Goal: Transaction & Acquisition: Purchase product/service

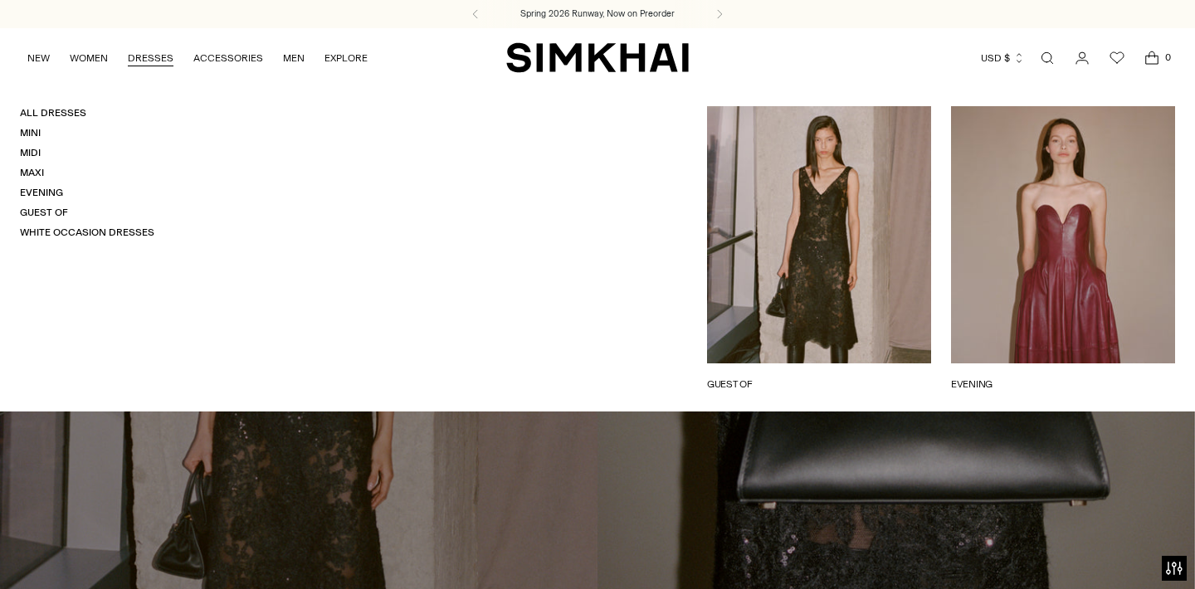
click at [162, 52] on link "DRESSES" at bounding box center [151, 58] width 46 height 37
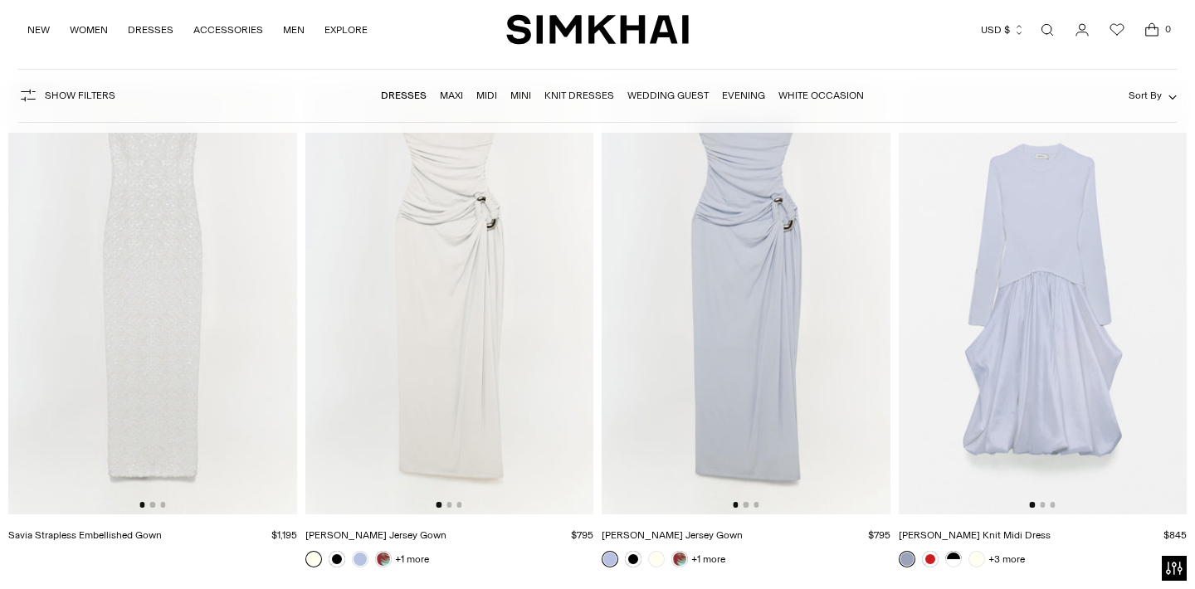
scroll to position [15775, 0]
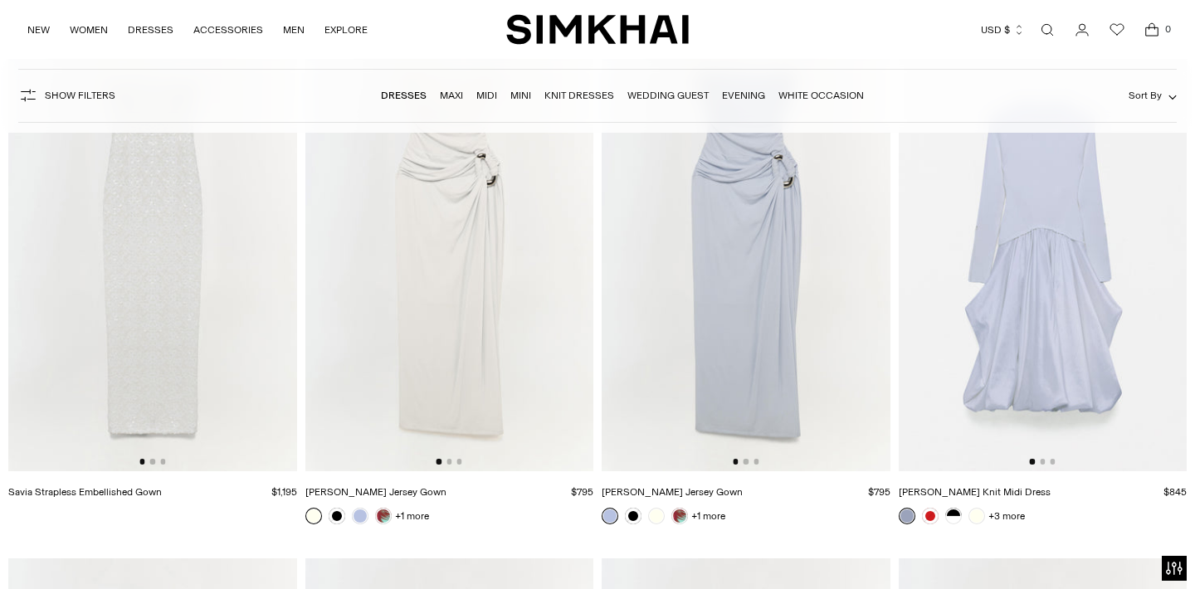
click at [154, 464] on div at bounding box center [152, 461] width 26 height 5
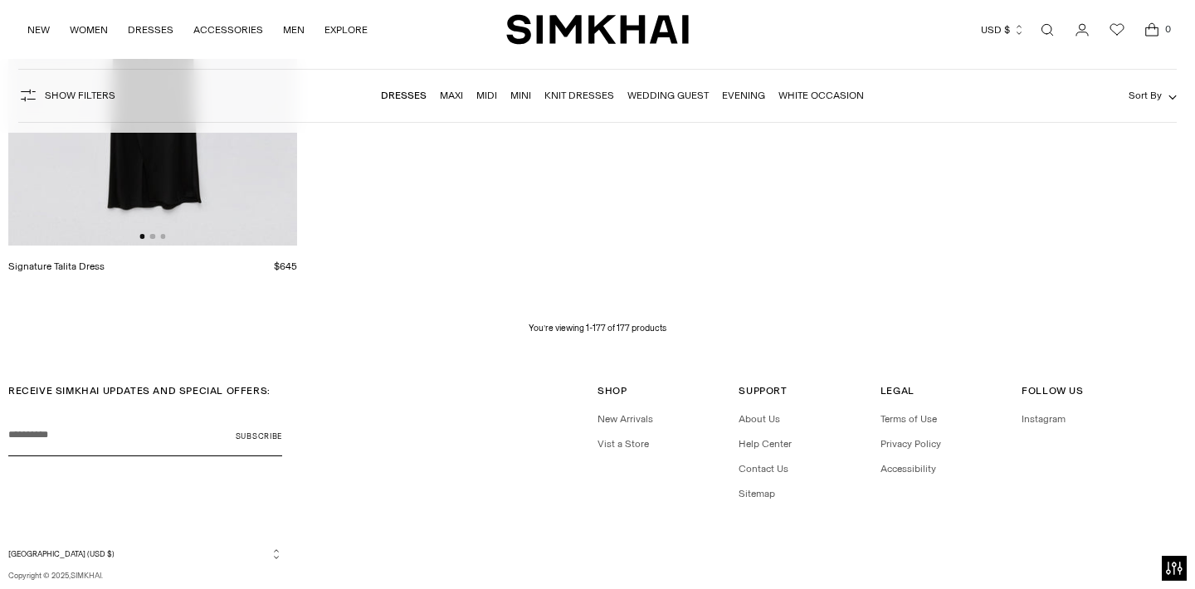
scroll to position [23257, 0]
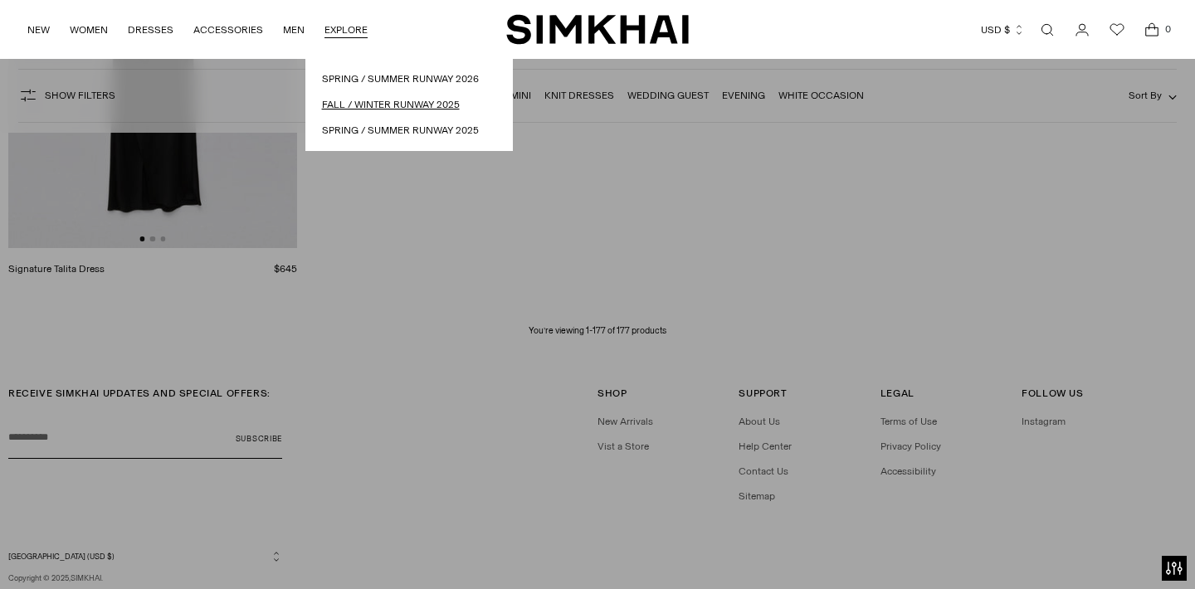
click at [363, 105] on link "Fall / Winter Runway 2025" at bounding box center [409, 105] width 174 height 16
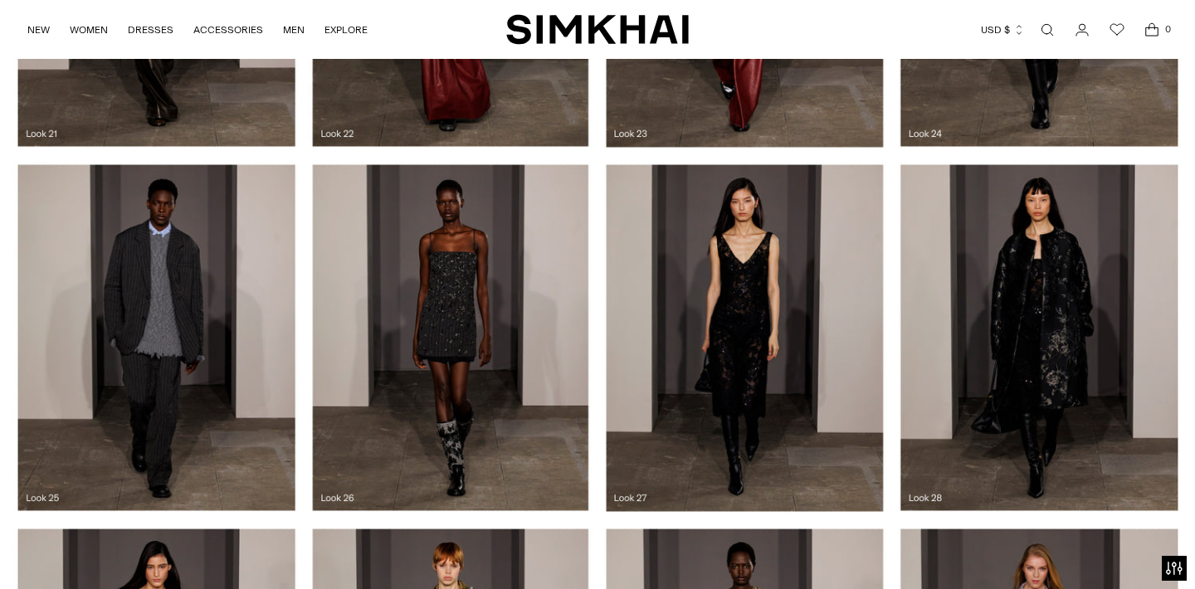
scroll to position [2799, 0]
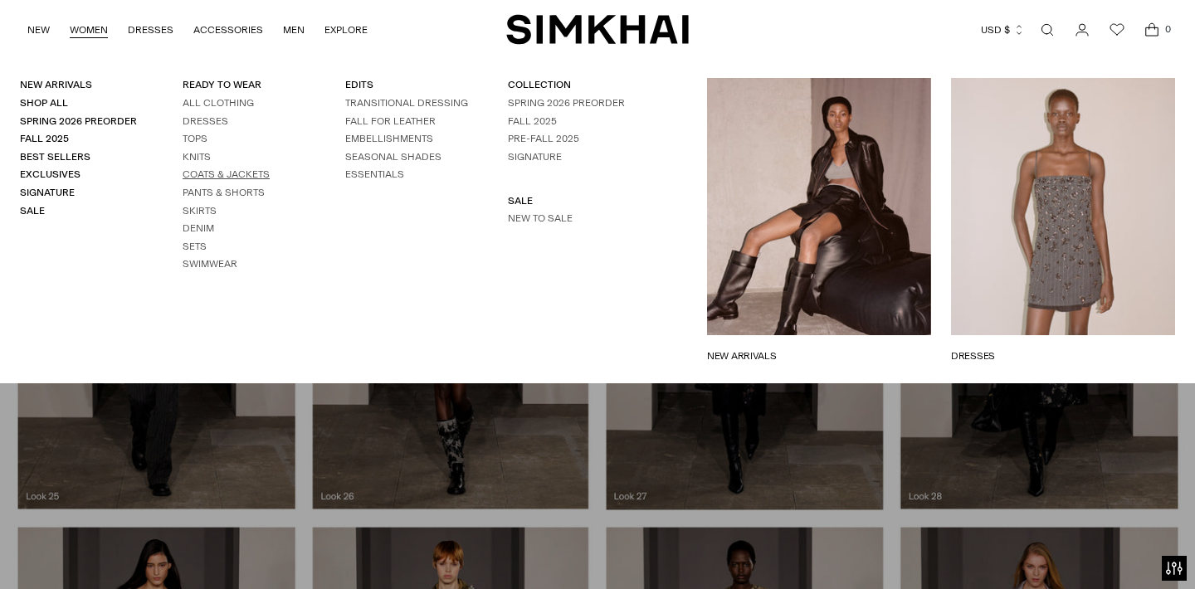
click at [206, 174] on link "Coats & Jackets" at bounding box center [226, 174] width 87 height 12
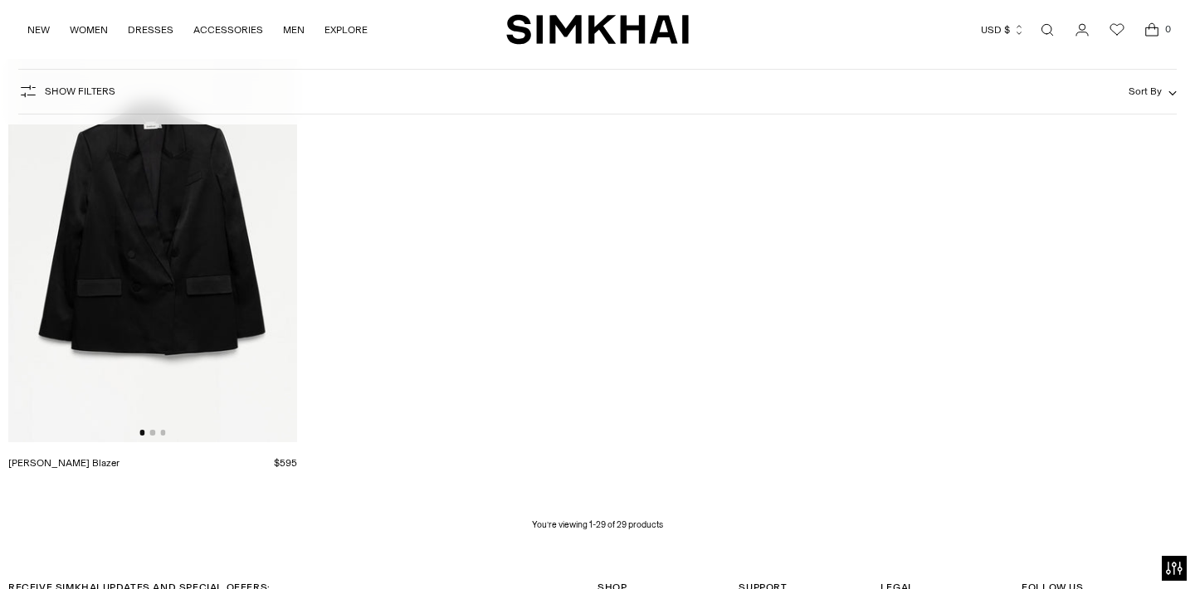
scroll to position [3851, 0]
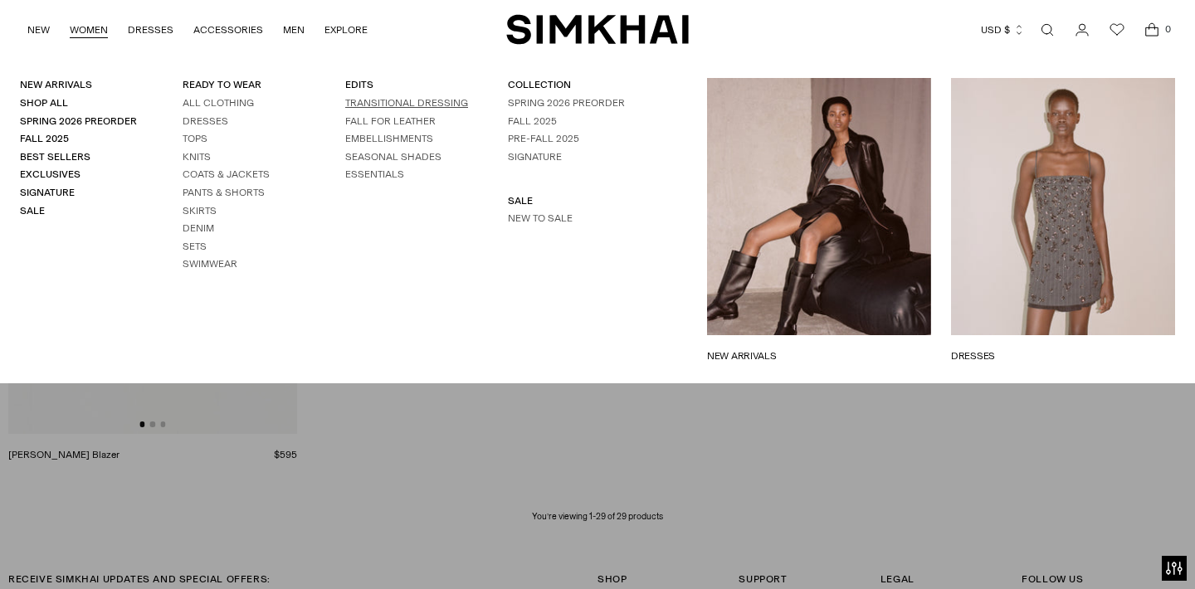
click at [360, 100] on link "TRANSITIONAL DRESSING" at bounding box center [406, 103] width 123 height 12
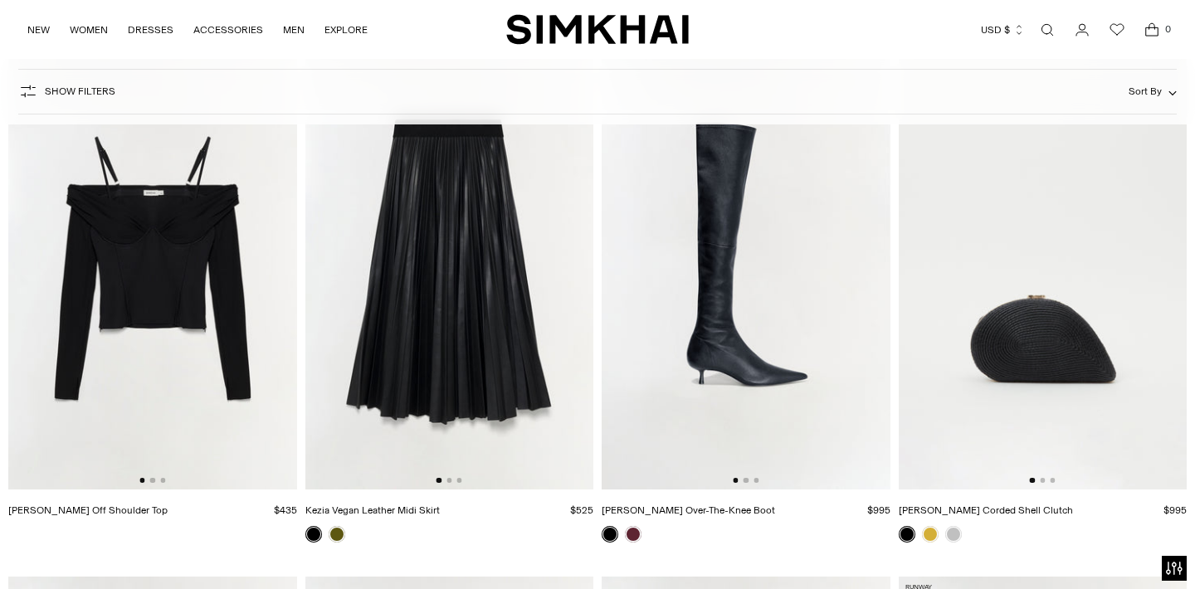
scroll to position [6400, 0]
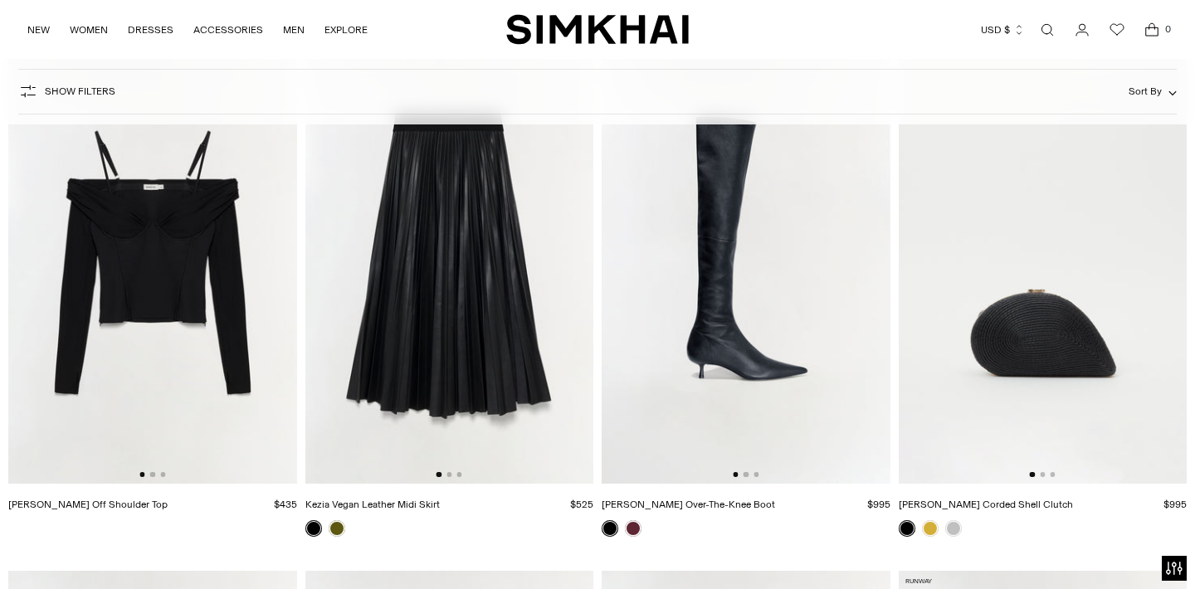
click at [749, 473] on div at bounding box center [746, 474] width 26 height 5
click at [757, 471] on img at bounding box center [746, 267] width 289 height 432
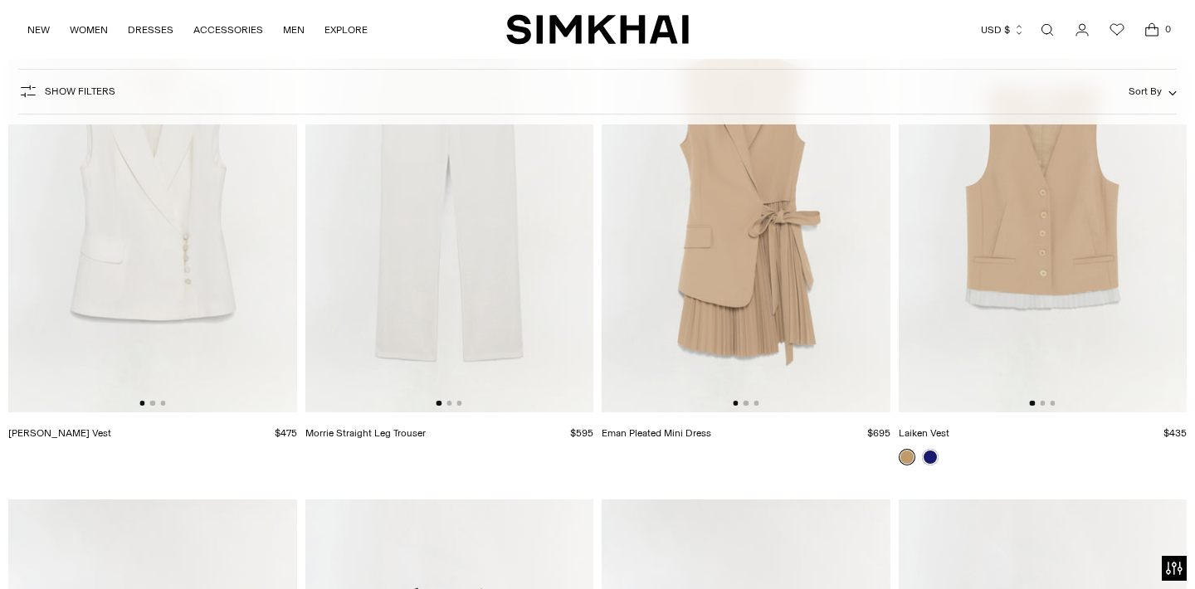
scroll to position [21008, 0]
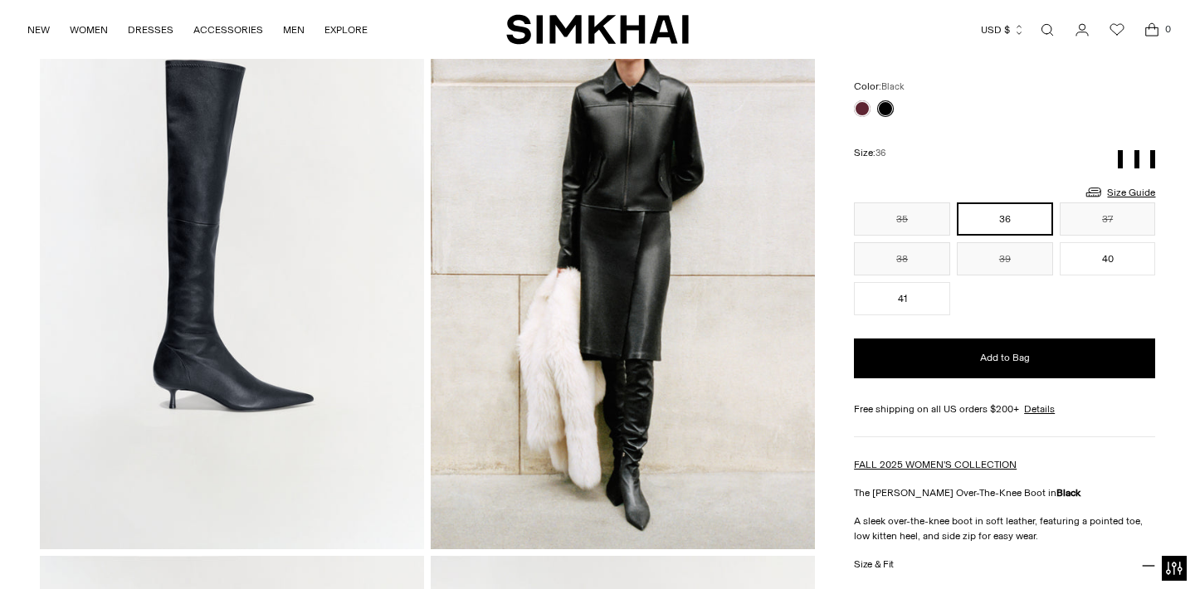
scroll to position [149, 0]
